Goal: Task Accomplishment & Management: Manage account settings

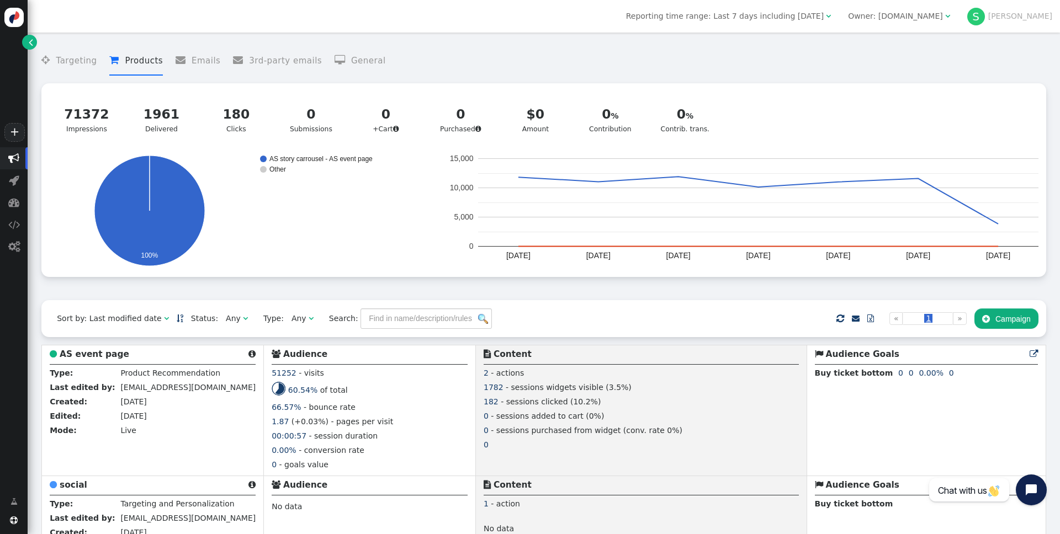
click at [950, 17] on span "" at bounding box center [947, 16] width 5 height 8
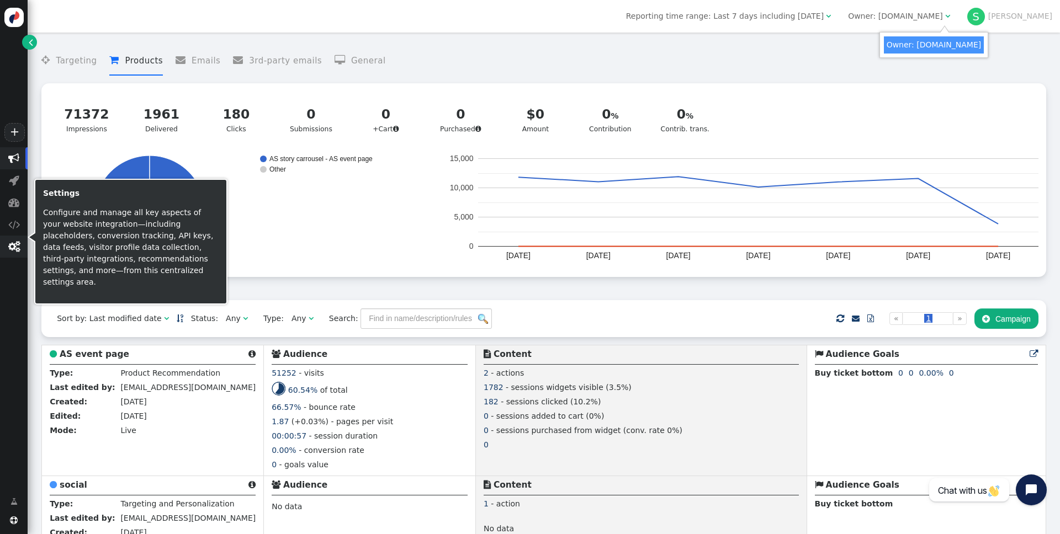
click at [11, 250] on span "" at bounding box center [14, 246] width 12 height 11
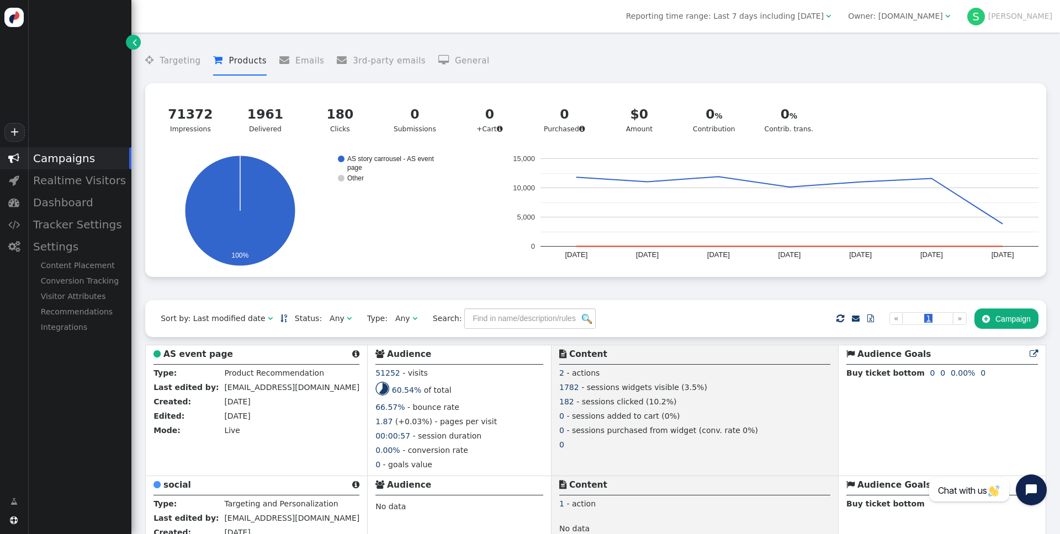
click at [1040, 21] on span "S [PERSON_NAME]" at bounding box center [1009, 17] width 85 height 18
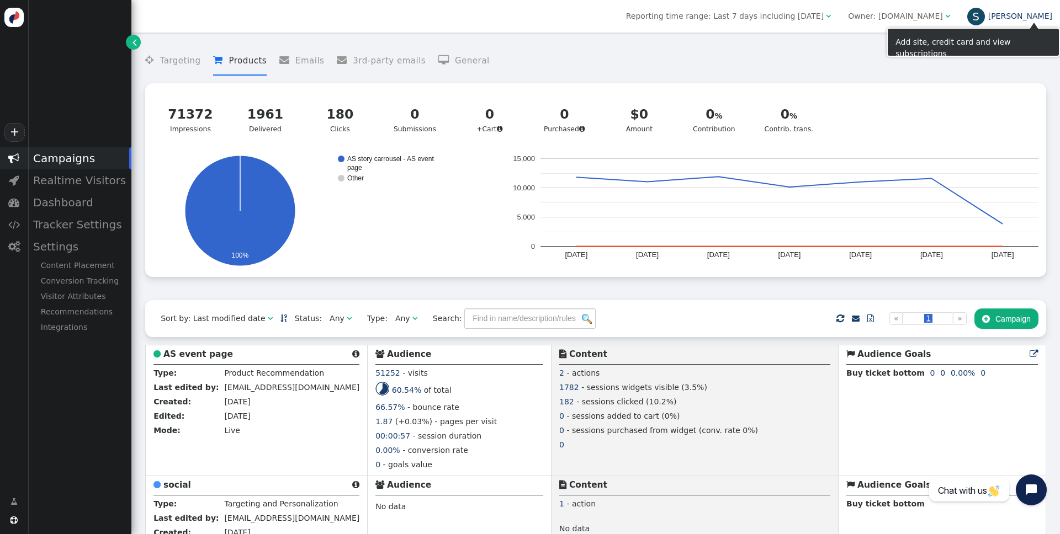
click at [1045, 16] on link "S [PERSON_NAME]" at bounding box center [1009, 16] width 85 height 9
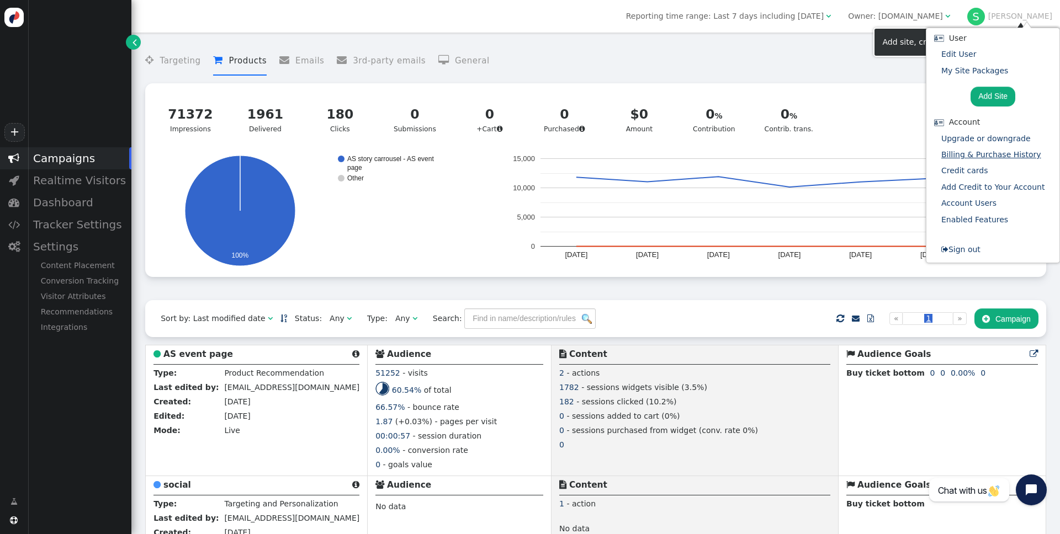
click at [966, 158] on link "Billing & Purchase History" at bounding box center [991, 154] width 100 height 9
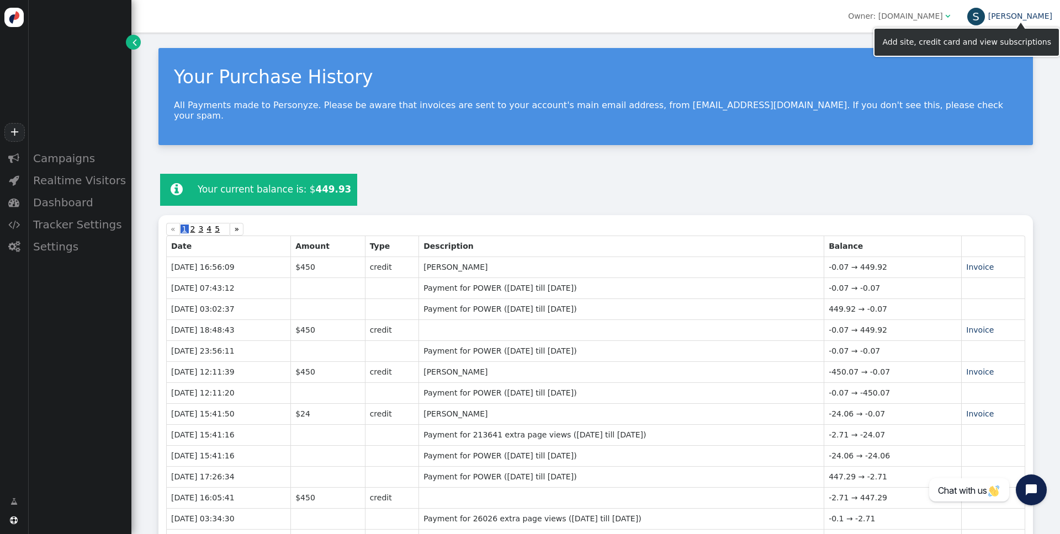
click at [1041, 17] on link "S [PERSON_NAME]" at bounding box center [1009, 16] width 85 height 9
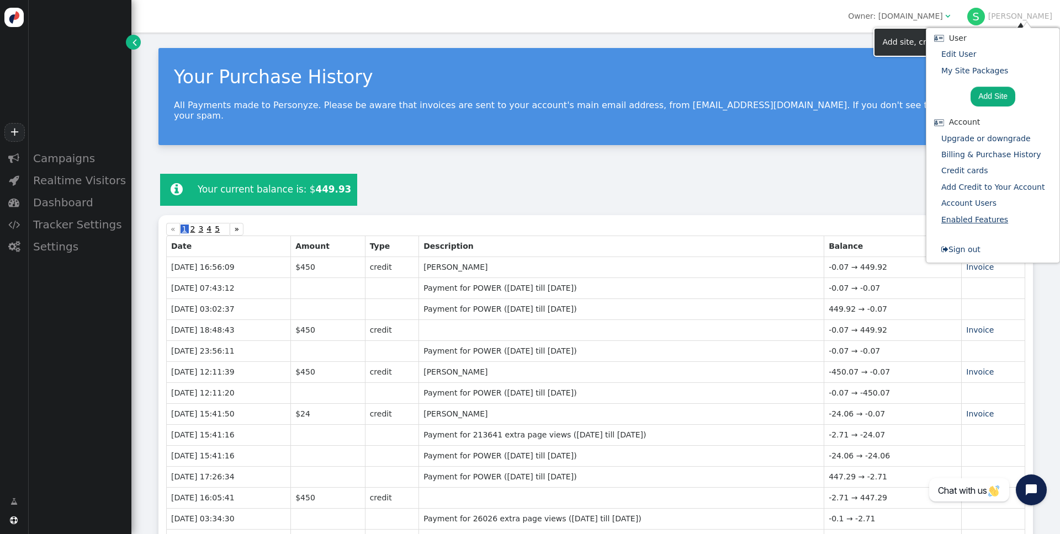
click at [961, 218] on link "Enabled Features" at bounding box center [974, 219] width 67 height 9
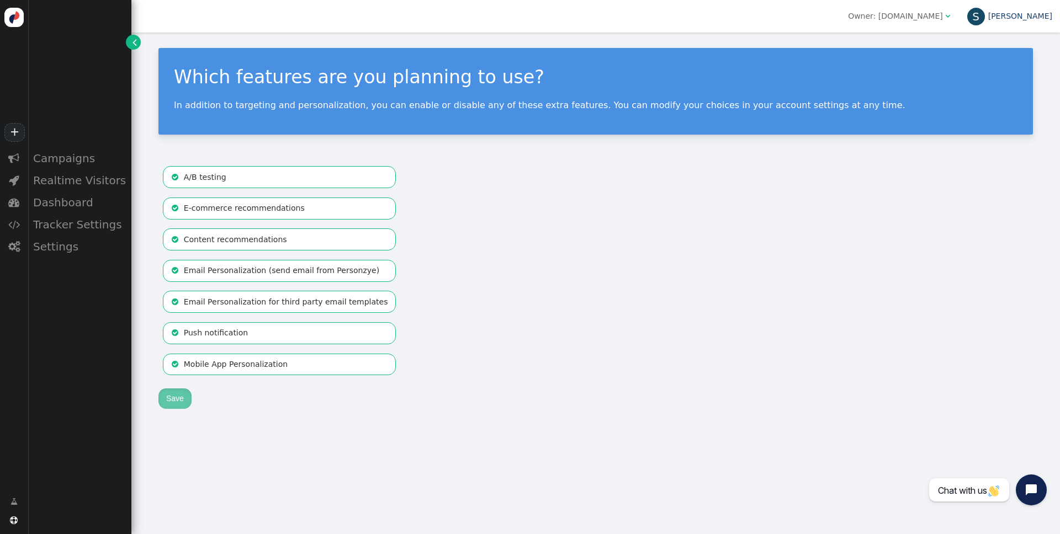
click at [1045, 17] on link "S [PERSON_NAME]" at bounding box center [1009, 16] width 85 height 9
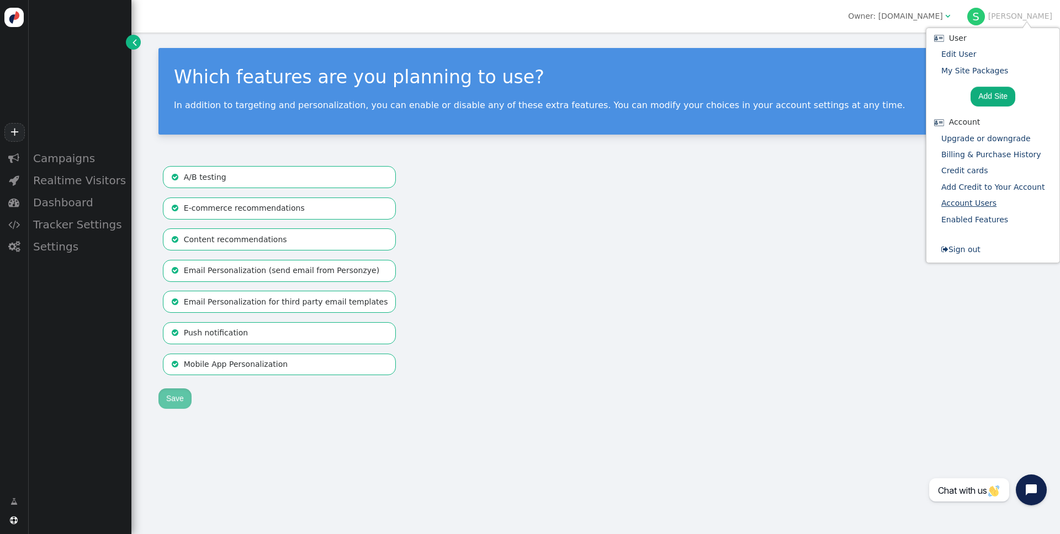
click at [977, 203] on link "Account Users" at bounding box center [968, 203] width 55 height 9
